Goal: Task Accomplishment & Management: Use online tool/utility

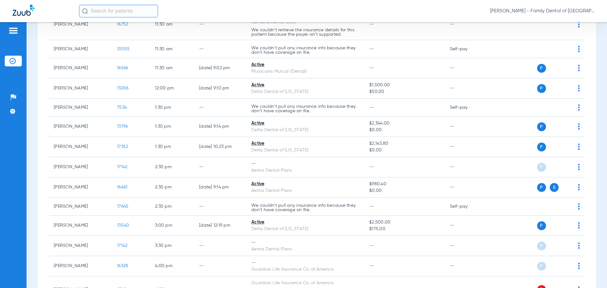
scroll to position [316, 0]
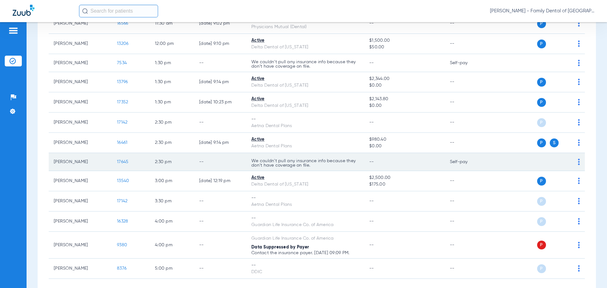
click at [123, 162] on span "17645" at bounding box center [122, 162] width 11 height 4
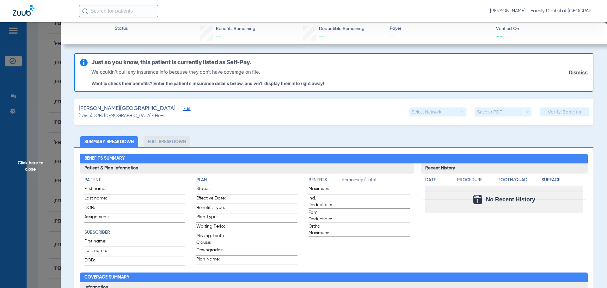
click at [183, 108] on span "Edit" at bounding box center [186, 110] width 6 height 6
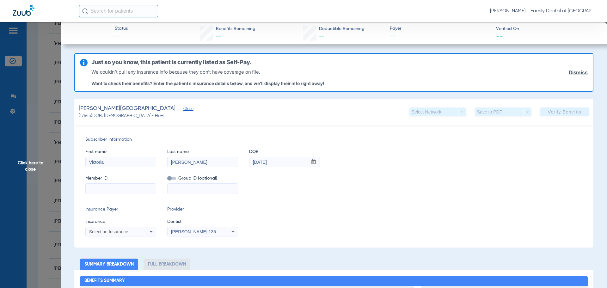
click at [134, 192] on input at bounding box center [121, 189] width 70 height 10
type input "W294649972"
click at [151, 231] on icon at bounding box center [151, 232] width 8 height 8
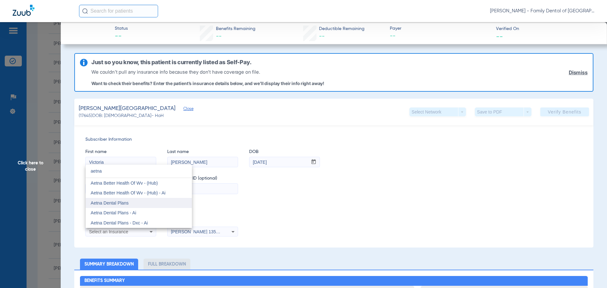
type input "aetna"
click at [126, 205] on span "Aetna Dental Plans" at bounding box center [110, 202] width 38 height 5
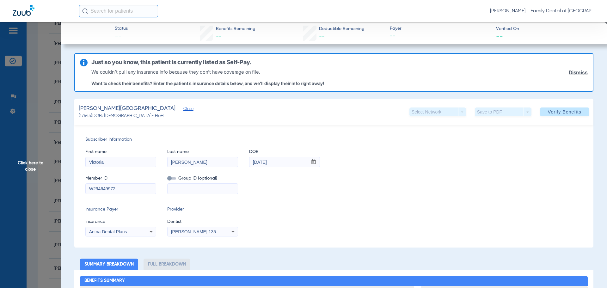
click at [230, 233] on icon at bounding box center [233, 232] width 8 height 8
type input "apri"
click at [214, 223] on span "April Kennedy 1487882031" at bounding box center [204, 223] width 62 height 4
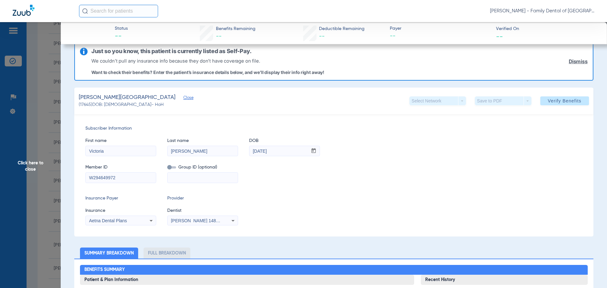
scroll to position [0, 0]
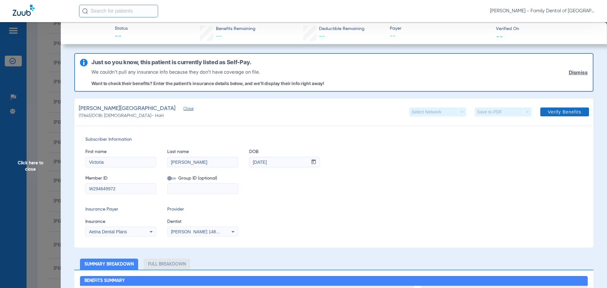
click at [552, 110] on span "Verify Benefits" at bounding box center [565, 111] width 34 height 5
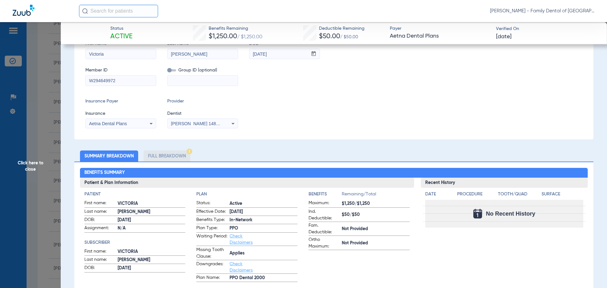
scroll to position [63, 0]
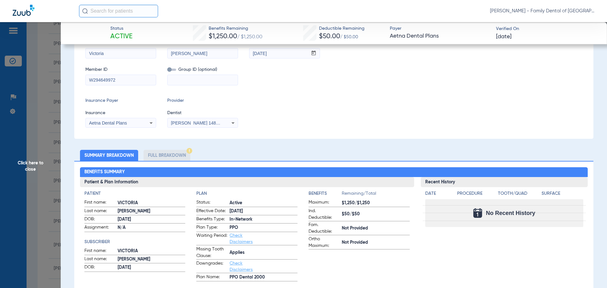
click at [168, 157] on li "Full Breakdown" at bounding box center [167, 155] width 47 height 11
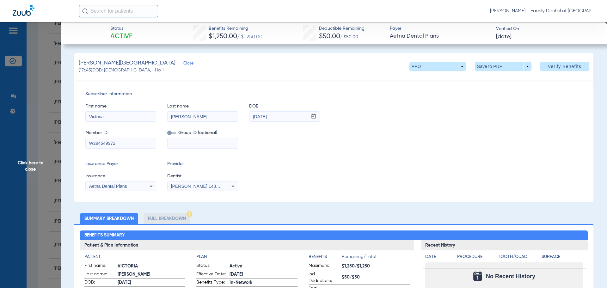
click at [32, 164] on span "Click here to close" at bounding box center [30, 166] width 61 height 288
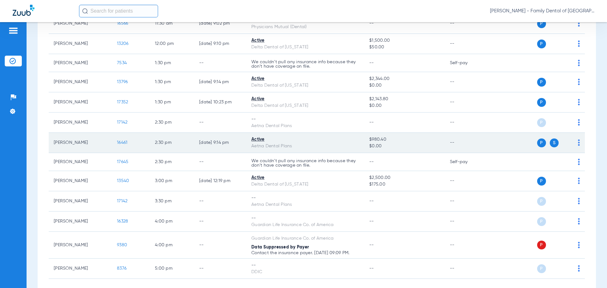
click at [74, 145] on td "[PERSON_NAME]" at bounding box center [80, 143] width 63 height 20
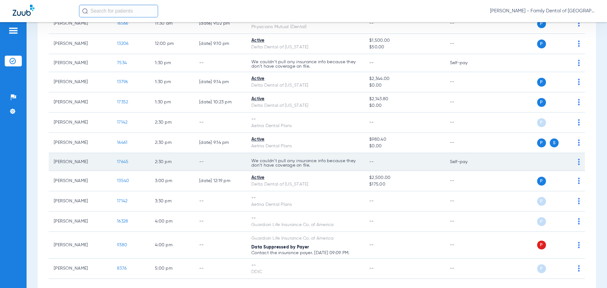
click at [77, 163] on td "[PERSON_NAME]" at bounding box center [80, 162] width 63 height 18
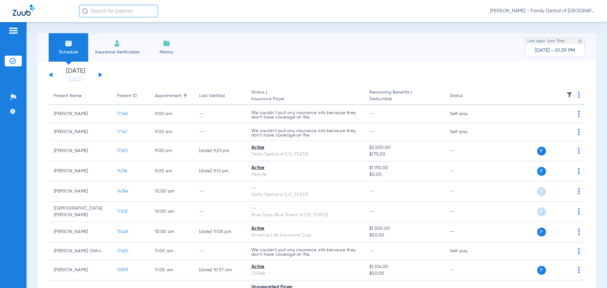
click at [51, 74] on button at bounding box center [51, 74] width 4 height 5
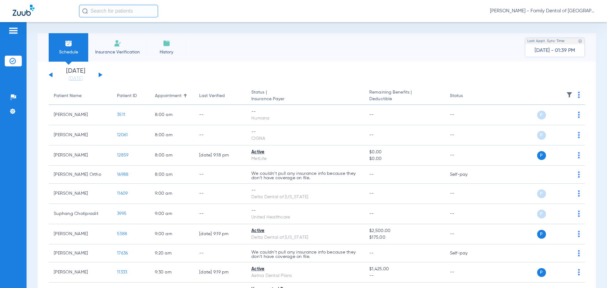
click at [101, 76] on div "Tuesday 08-05-2025 Wednesday 08-06-2025 Thursday 08-07-2025 Friday 08-08-2025 S…" at bounding box center [76, 75] width 54 height 14
click at [100, 75] on button at bounding box center [101, 74] width 4 height 5
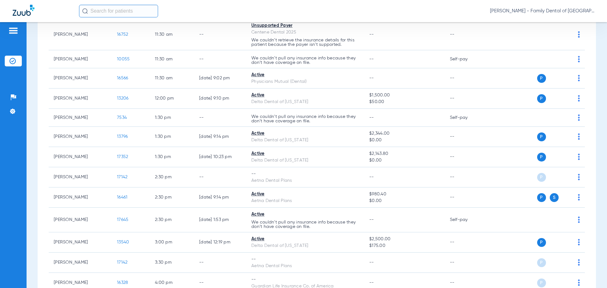
scroll to position [259, 0]
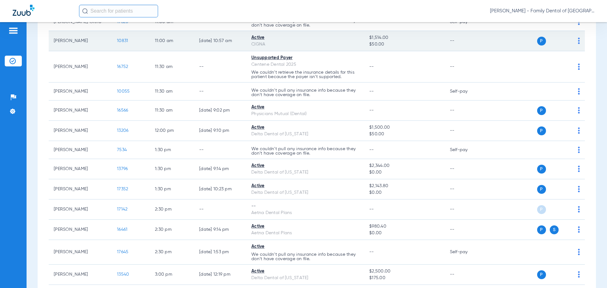
scroll to position [158, 0]
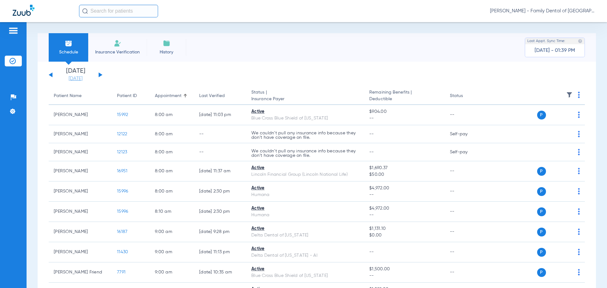
click at [74, 79] on link "[DATE]" at bounding box center [76, 79] width 38 height 6
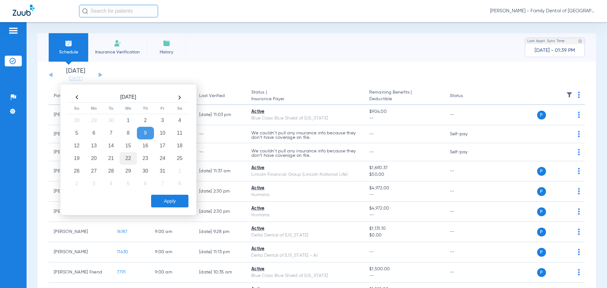
click at [130, 159] on td "22" at bounding box center [128, 158] width 17 height 13
click at [166, 201] on button "Apply" at bounding box center [169, 201] width 37 height 13
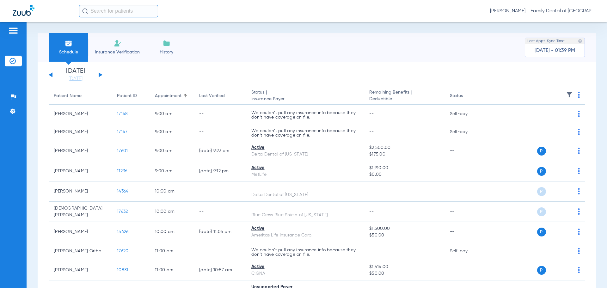
click at [129, 44] on li "Insurance Verification" at bounding box center [117, 47] width 58 height 28
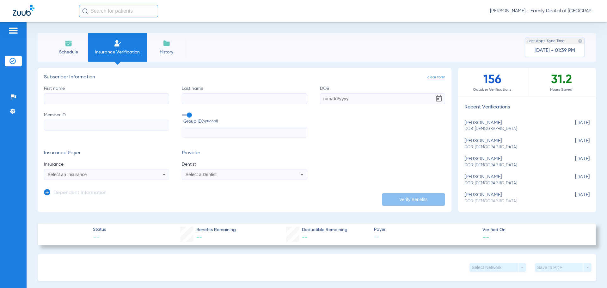
click at [490, 125] on div "victoria moore DOB: 11/28/1977" at bounding box center [512, 126] width 94 height 12
type input "Victoria"
type input "Moore"
type input "11/28/1977"
type input "W294649972"
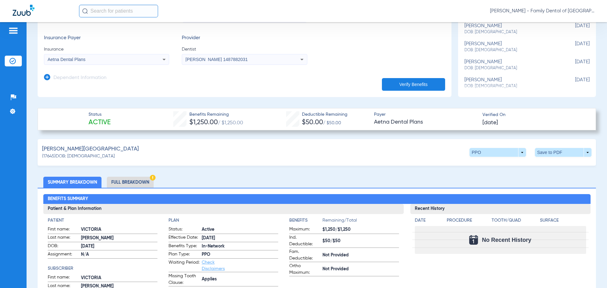
scroll to position [126, 0]
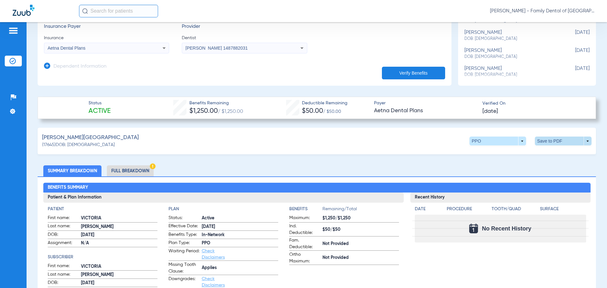
click at [546, 139] on span at bounding box center [563, 141] width 57 height 9
click at [506, 152] on span "Save to PDF" at bounding box center [511, 153] width 25 height 4
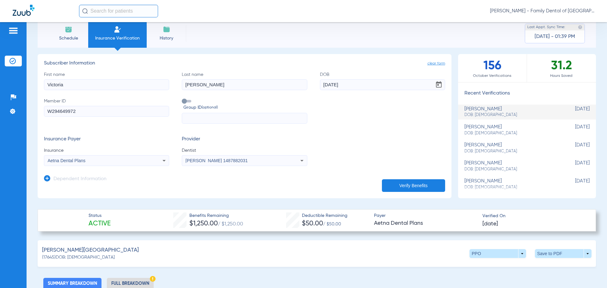
scroll to position [0, 0]
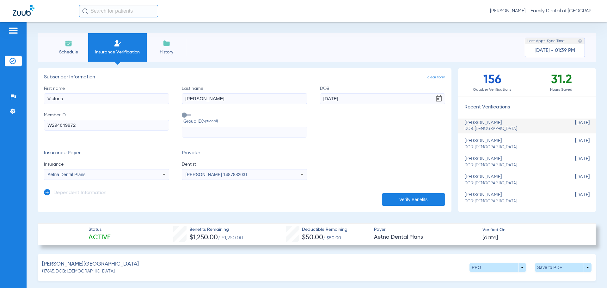
click at [71, 45] on img at bounding box center [69, 44] width 8 height 8
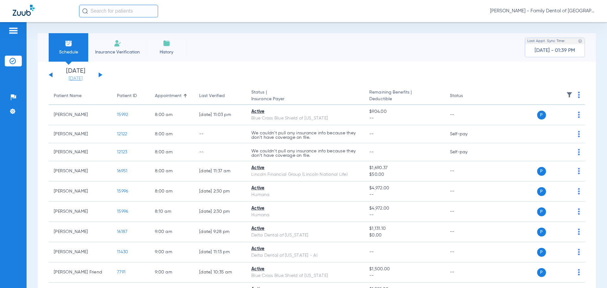
click at [77, 79] on link "[DATE]" at bounding box center [76, 79] width 38 height 6
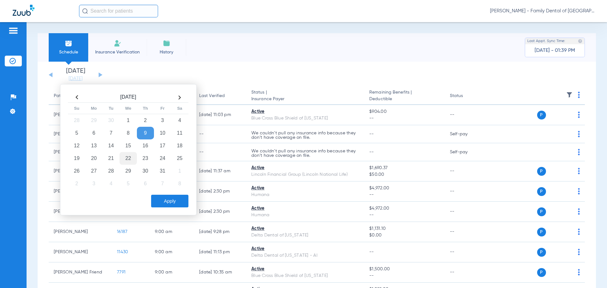
click at [131, 157] on td "22" at bounding box center [128, 158] width 17 height 13
click at [169, 198] on button "Apply" at bounding box center [169, 201] width 37 height 13
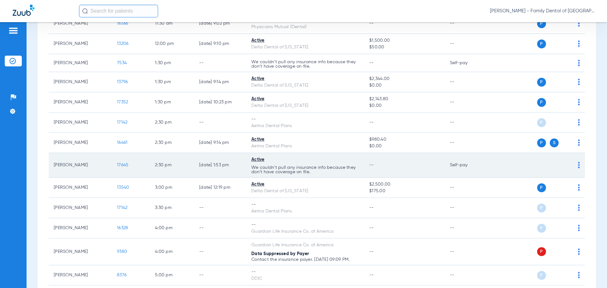
scroll to position [158, 0]
